Goal: Find specific page/section: Find specific page/section

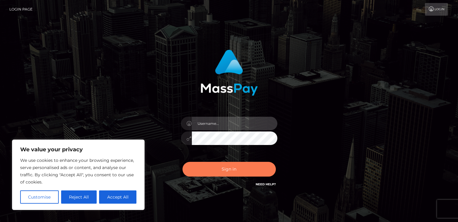
type input "esmeralda.cope"
click at [236, 172] on button "Sign in" at bounding box center [228, 169] width 93 height 15
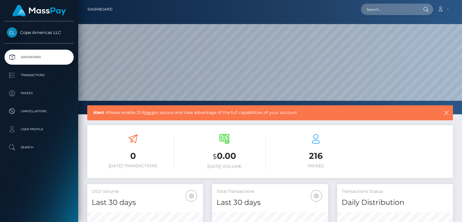
scroll to position [107, 116]
click at [33, 76] on p "Transactions" at bounding box center [39, 75] width 64 height 9
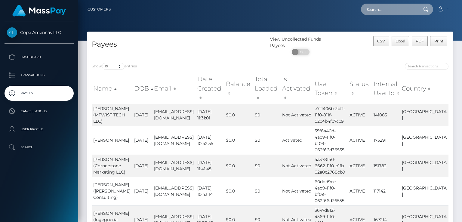
click at [382, 8] on input "text" at bounding box center [389, 9] width 57 height 11
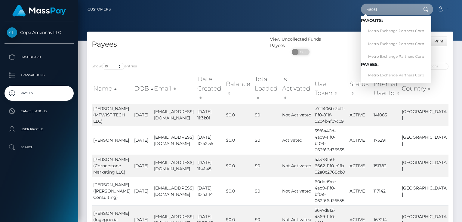
type input "46051"
click at [392, 32] on link "Metro Exchange Partners Corp" at bounding box center [396, 31] width 70 height 11
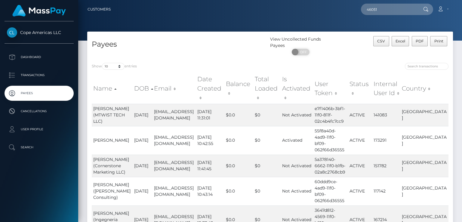
click at [426, 9] on icon at bounding box center [425, 9] width 5 height 5
click at [424, 9] on icon at bounding box center [425, 9] width 5 height 5
drag, startPoint x: 380, startPoint y: 9, endPoint x: 362, endPoint y: 9, distance: 18.1
click at [362, 9] on input "46051" at bounding box center [389, 9] width 57 height 11
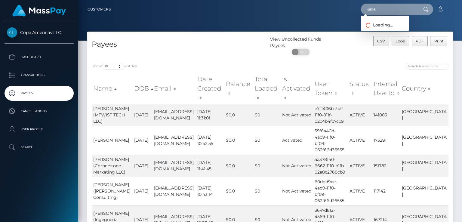
type input "46051"
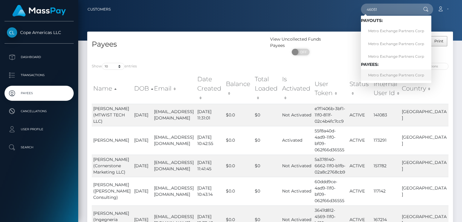
click at [395, 73] on link "Metro Exchange Partners Corp" at bounding box center [396, 75] width 70 height 11
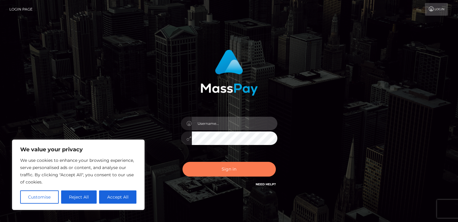
type input "[PERSON_NAME].[PERSON_NAME]"
click at [221, 171] on button "Sign in" at bounding box center [228, 169] width 93 height 15
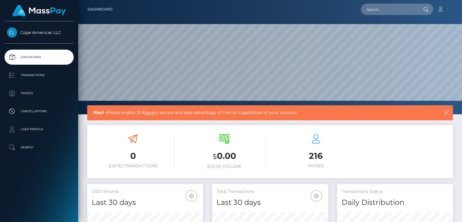
scroll to position [107, 116]
click at [38, 74] on p "Transactions" at bounding box center [39, 75] width 64 height 9
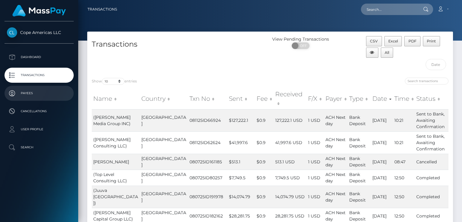
click at [28, 92] on p "Payees" at bounding box center [39, 93] width 64 height 9
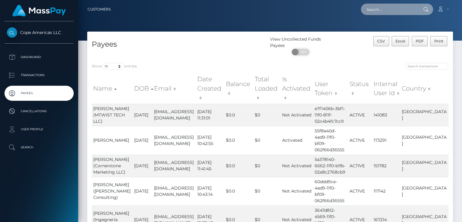
click at [380, 10] on input "text" at bounding box center [389, 9] width 57 height 11
paste input "[PERSON_NAME]"
click at [380, 10] on input "[PERSON_NAME]" at bounding box center [389, 9] width 57 height 11
click at [406, 10] on input "[PERSON_NAME]" at bounding box center [389, 9] width 57 height 11
type input "[PERSON_NAME]"
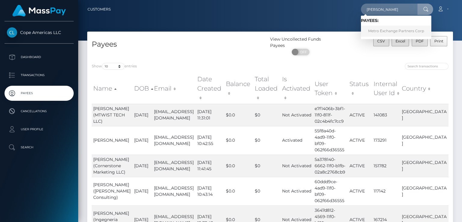
click at [407, 31] on link "Metro Exchange Partners Corp" at bounding box center [396, 31] width 70 height 11
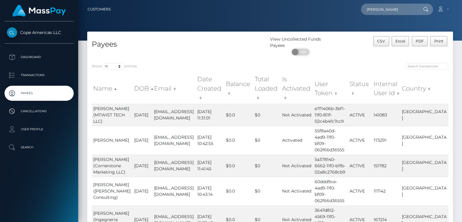
click at [462, 81] on div "Payees View Uncollected Funds Payees ON OFF CSV Excel PDF Print Show 10 25 50 1…" at bounding box center [270, 218] width 384 height 373
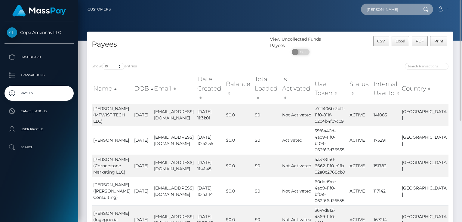
click at [404, 12] on input "[PERSON_NAME]" at bounding box center [389, 9] width 57 height 11
drag, startPoint x: 386, startPoint y: 12, endPoint x: 349, endPoint y: 14, distance: 37.4
click at [349, 14] on div "[PERSON_NAME] Loading... Loading... Account Edit Profile Logout" at bounding box center [284, 9] width 337 height 13
type input "lliman"
drag, startPoint x: 385, startPoint y: 9, endPoint x: 331, endPoint y: 10, distance: 53.9
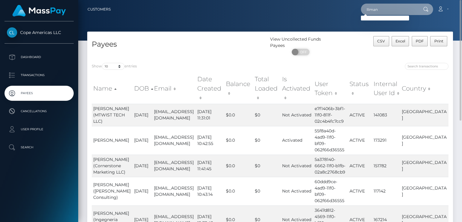
click at [331, 10] on div "lliman Loading... Loading... Account Edit Profile Logout" at bounding box center [284, 9] width 337 height 13
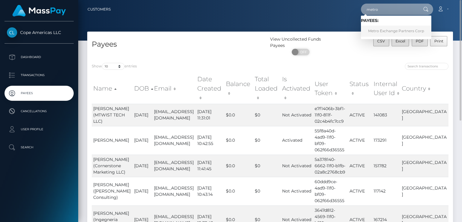
type input "metro"
click at [385, 29] on link "Metro Exchange Partners Corp" at bounding box center [396, 31] width 70 height 11
